Goal: Task Accomplishment & Management: Use online tool/utility

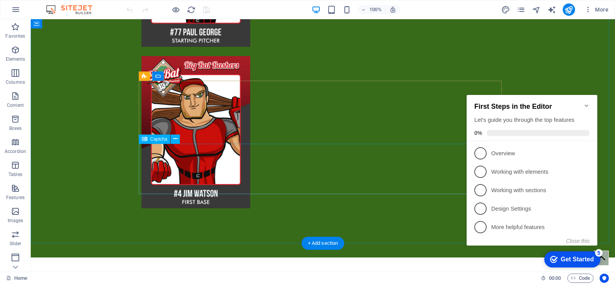
scroll to position [734, 0]
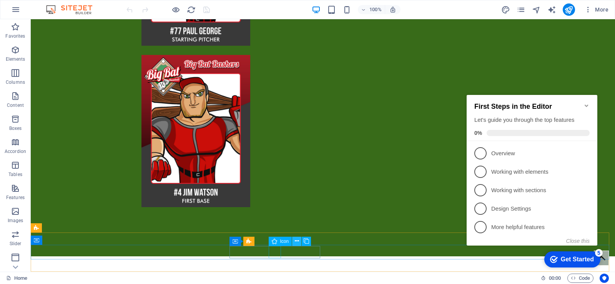
click at [296, 242] on icon at bounding box center [297, 241] width 4 height 8
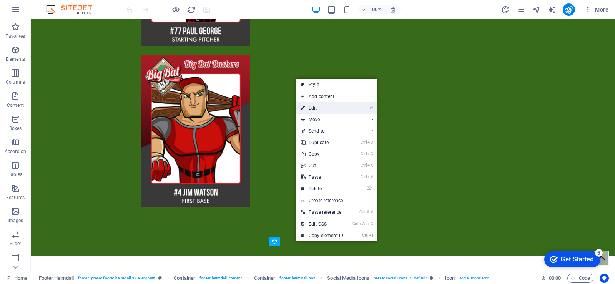
click at [328, 113] on link "⏎ Edit" at bounding box center [323, 108] width 52 height 12
select select "xMidYMid"
select select "px"
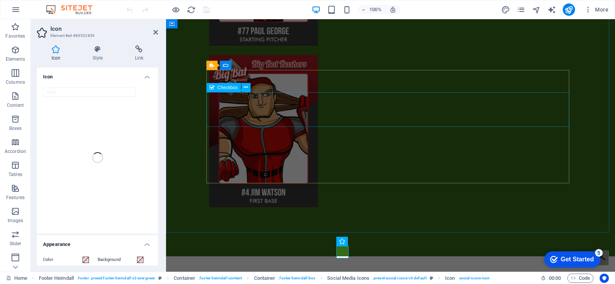
scroll to position [771, 0]
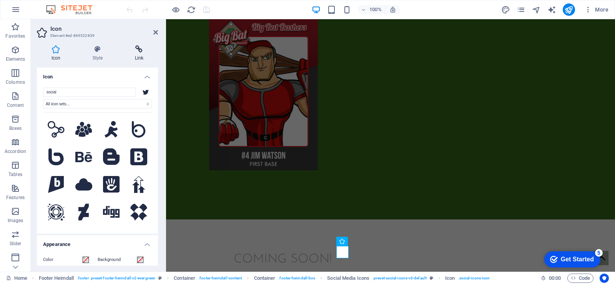
click at [138, 53] on h4 "Link" at bounding box center [139, 53] width 38 height 16
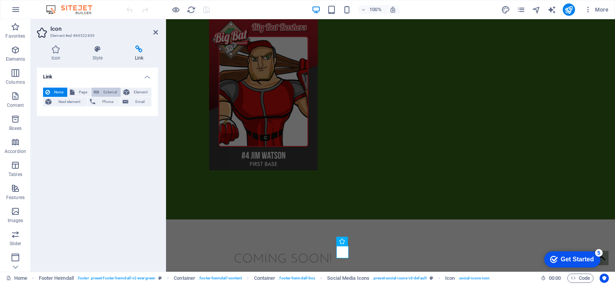
click at [97, 92] on icon at bounding box center [96, 92] width 5 height 9
select select "blank"
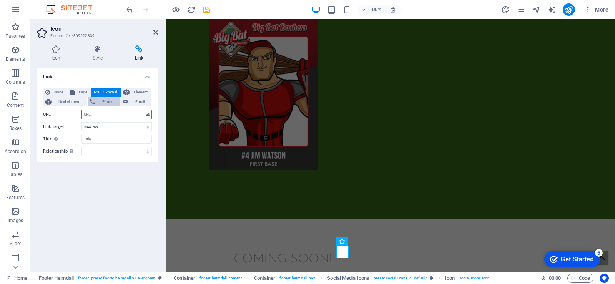
paste input "https://x.com/BigBatBaseball"
type input "https://x.com/BigBatBaseball"
click at [127, 138] on input "Title Additional link description, should not be the same as the link text. The…" at bounding box center [117, 139] width 70 height 9
type input "Big Bat Baseball"
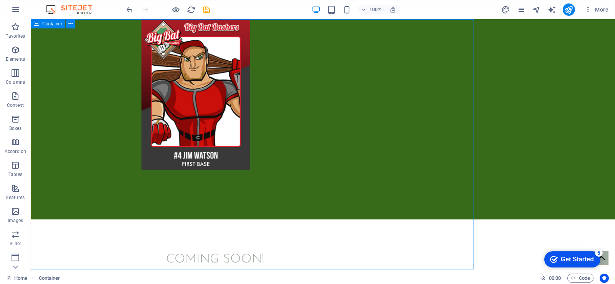
scroll to position [734, 0]
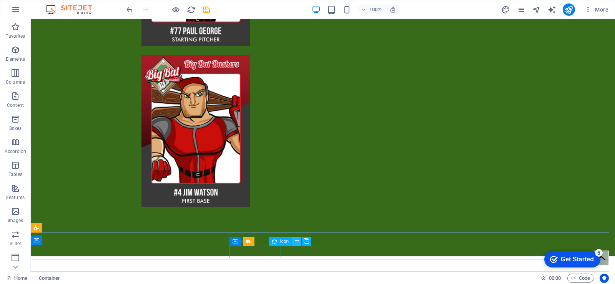
click at [297, 242] on icon at bounding box center [297, 241] width 4 height 8
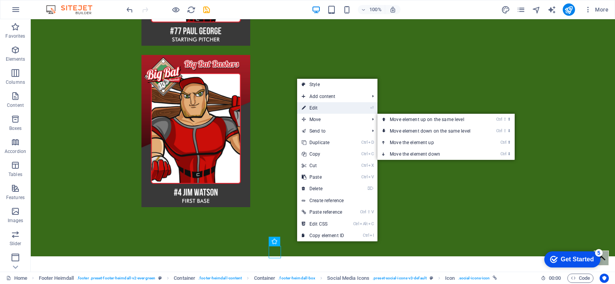
click at [314, 110] on link "⏎ Edit" at bounding box center [323, 108] width 52 height 12
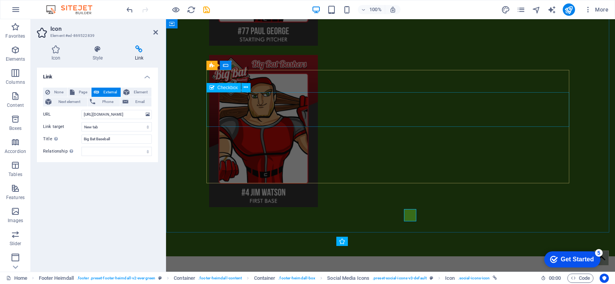
scroll to position [771, 0]
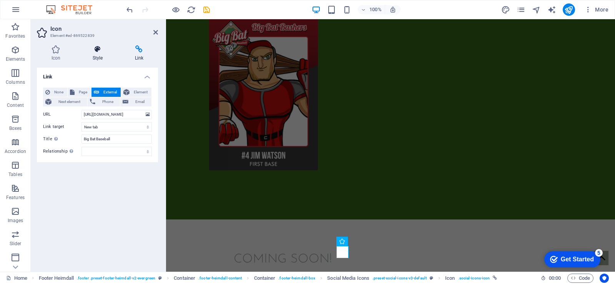
click at [99, 49] on icon at bounding box center [97, 49] width 39 height 8
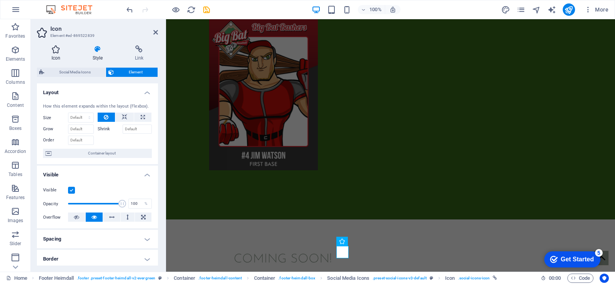
click at [53, 53] on h4 "Icon" at bounding box center [57, 53] width 41 height 16
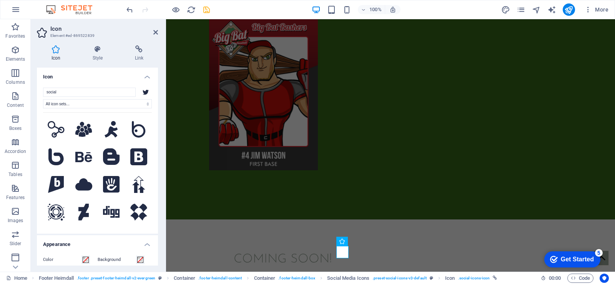
click at [207, 10] on icon "save" at bounding box center [206, 9] width 9 height 9
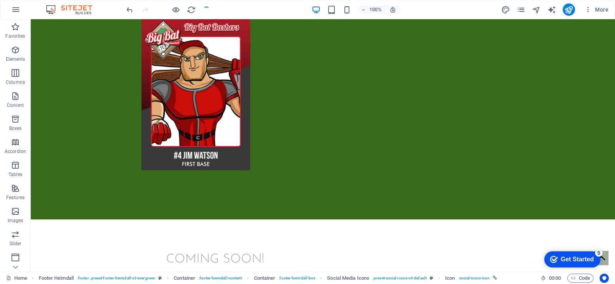
scroll to position [734, 0]
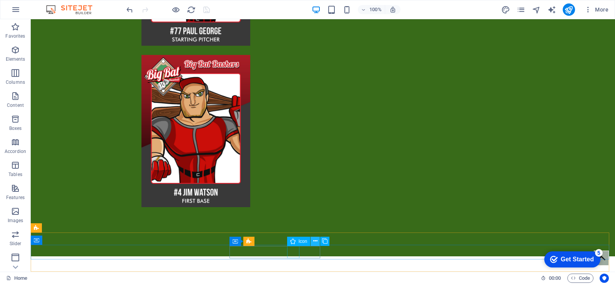
click at [315, 242] on icon at bounding box center [315, 241] width 4 height 8
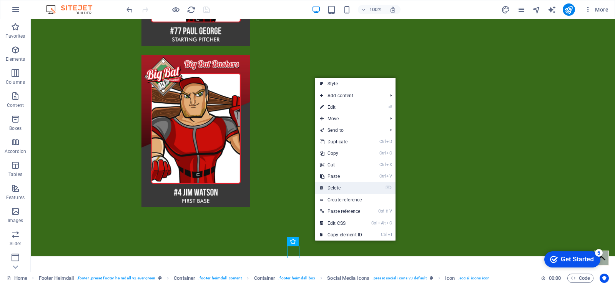
click at [337, 188] on link "⌦ Delete" at bounding box center [341, 188] width 52 height 12
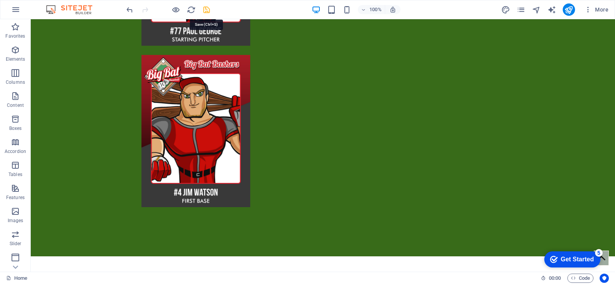
click at [208, 8] on icon "save" at bounding box center [206, 9] width 9 height 9
click at [569, 8] on icon "publish" at bounding box center [569, 9] width 9 height 9
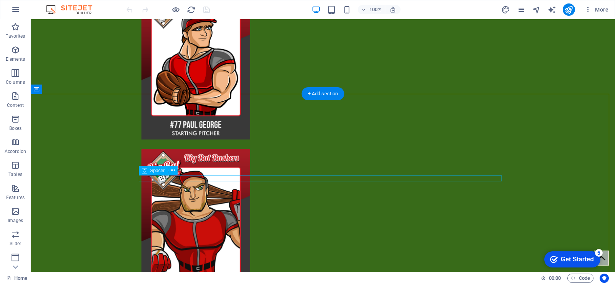
scroll to position [619, 0]
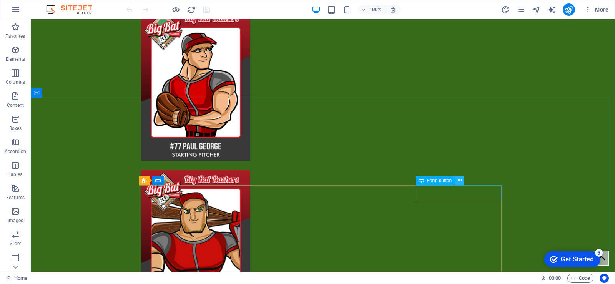
click at [458, 182] on icon at bounding box center [460, 181] width 4 height 8
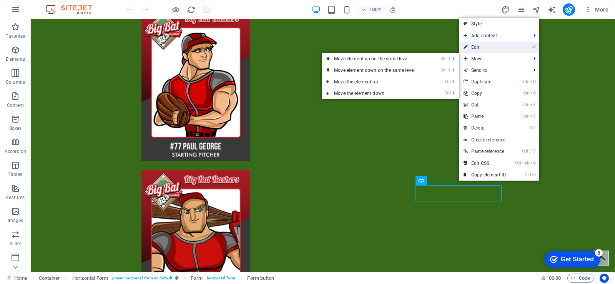
click at [487, 50] on link "⏎ Edit" at bounding box center [485, 48] width 52 height 12
